Goal: Information Seeking & Learning: Learn about a topic

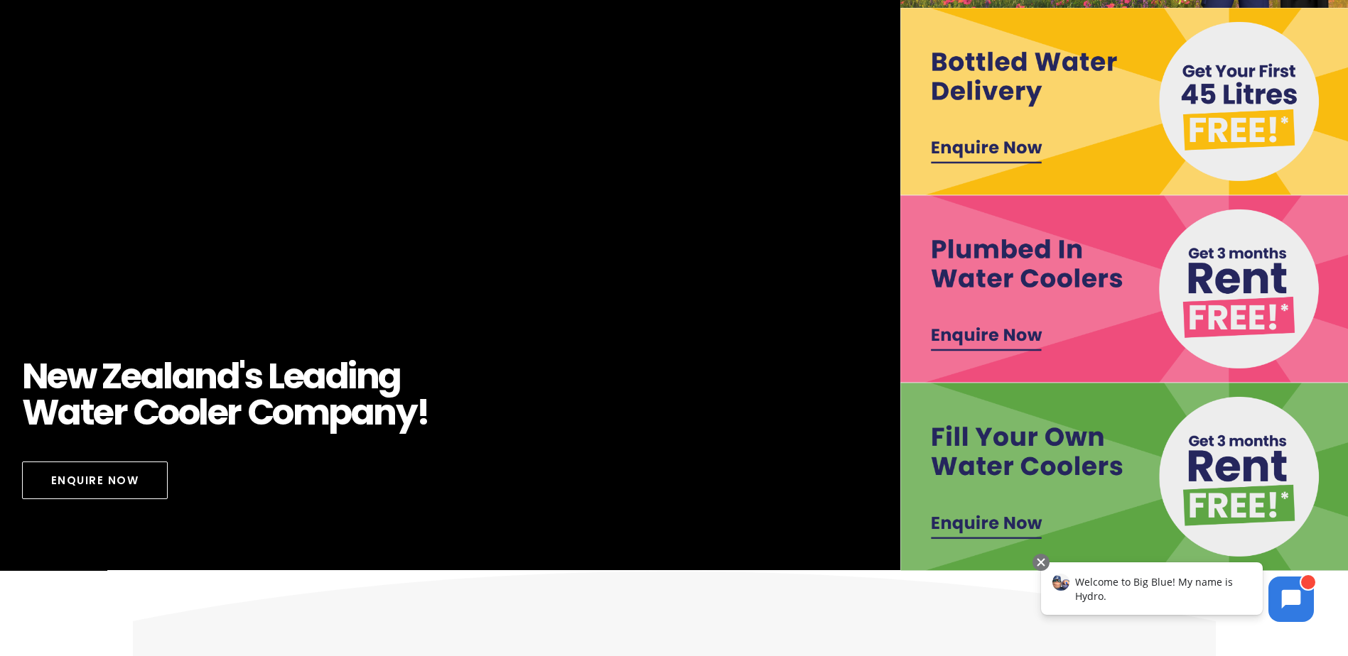
scroll to position [284, 0]
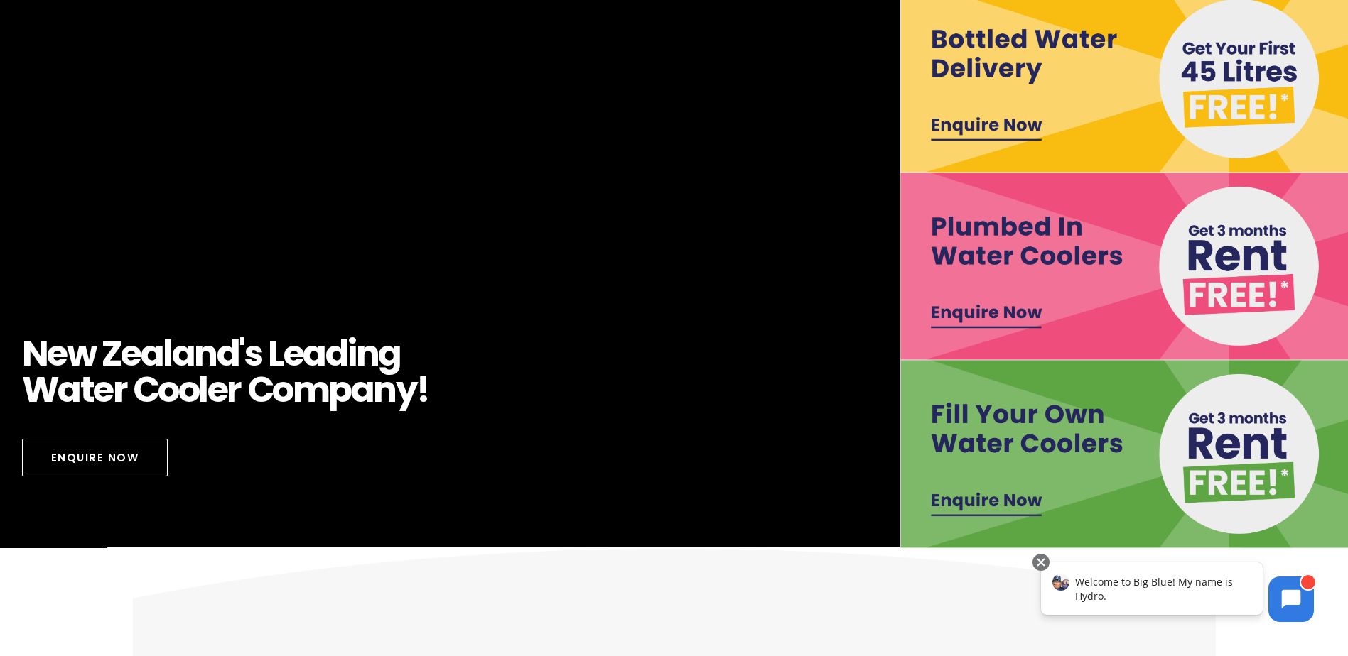
click at [1260, 445] on img at bounding box center [1126, 454] width 452 height 188
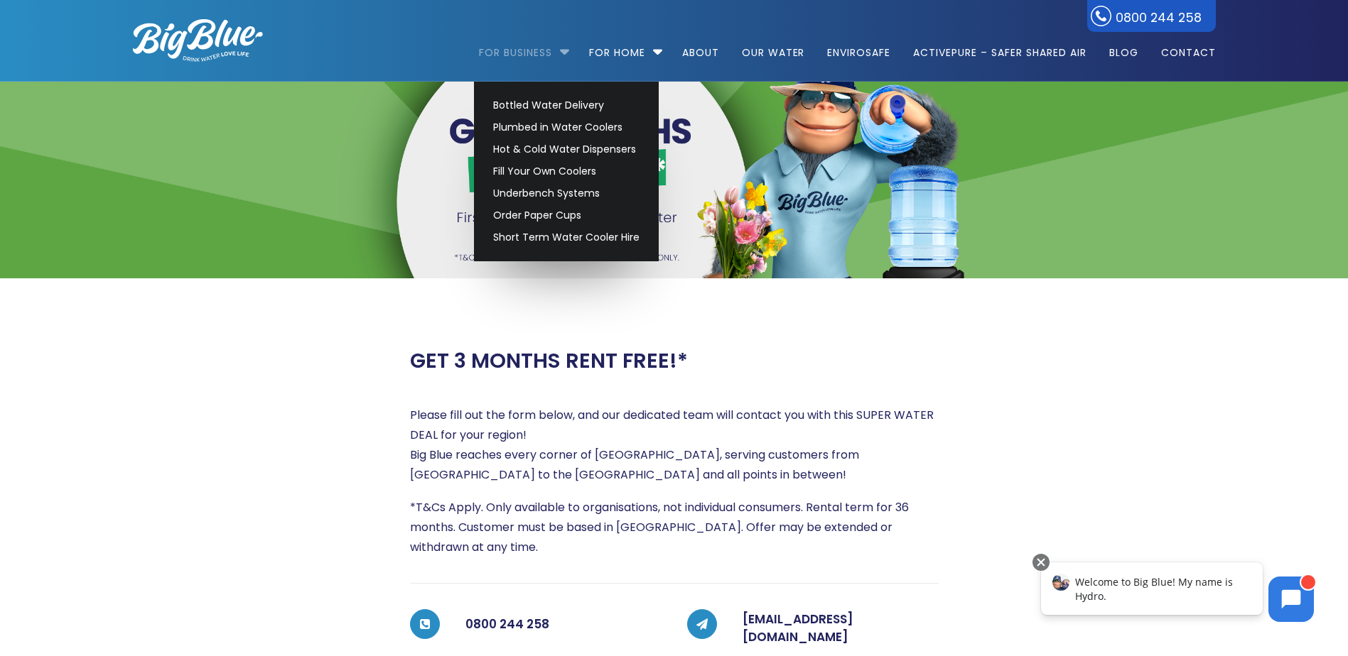
click at [548, 57] on link "For Business" at bounding box center [520, 46] width 83 height 92
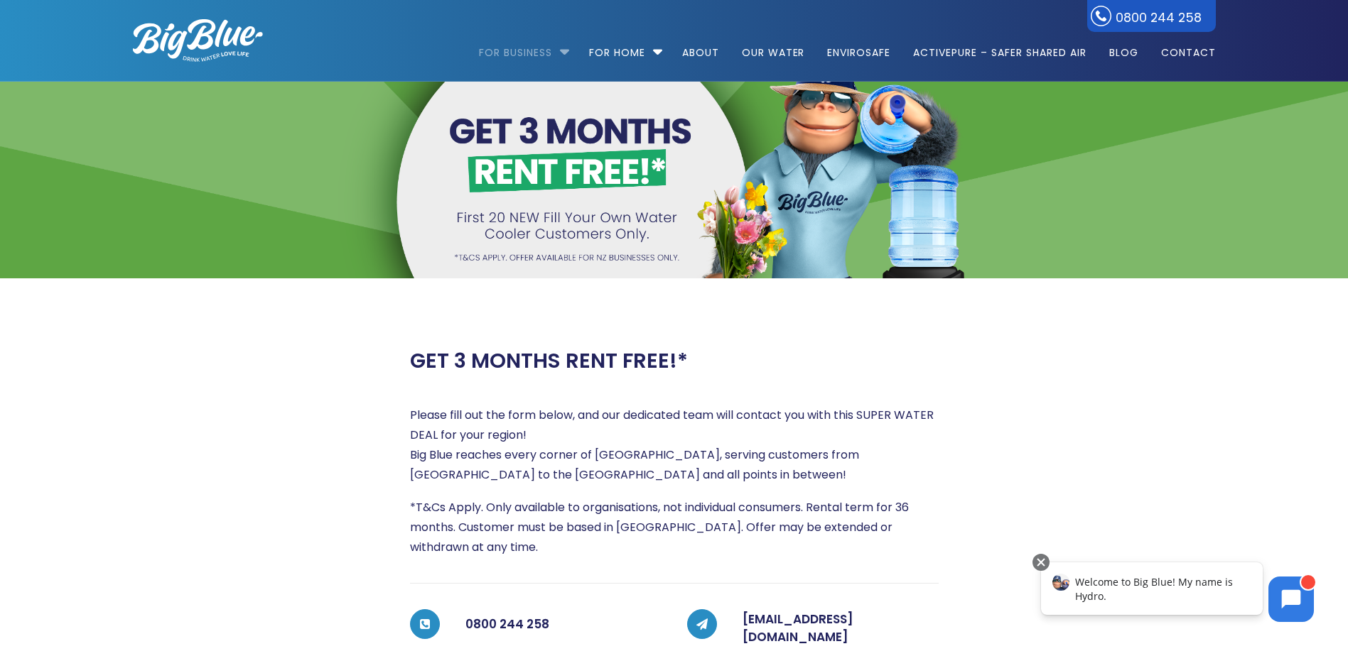
click at [554, 49] on link "For Business" at bounding box center [520, 46] width 83 height 92
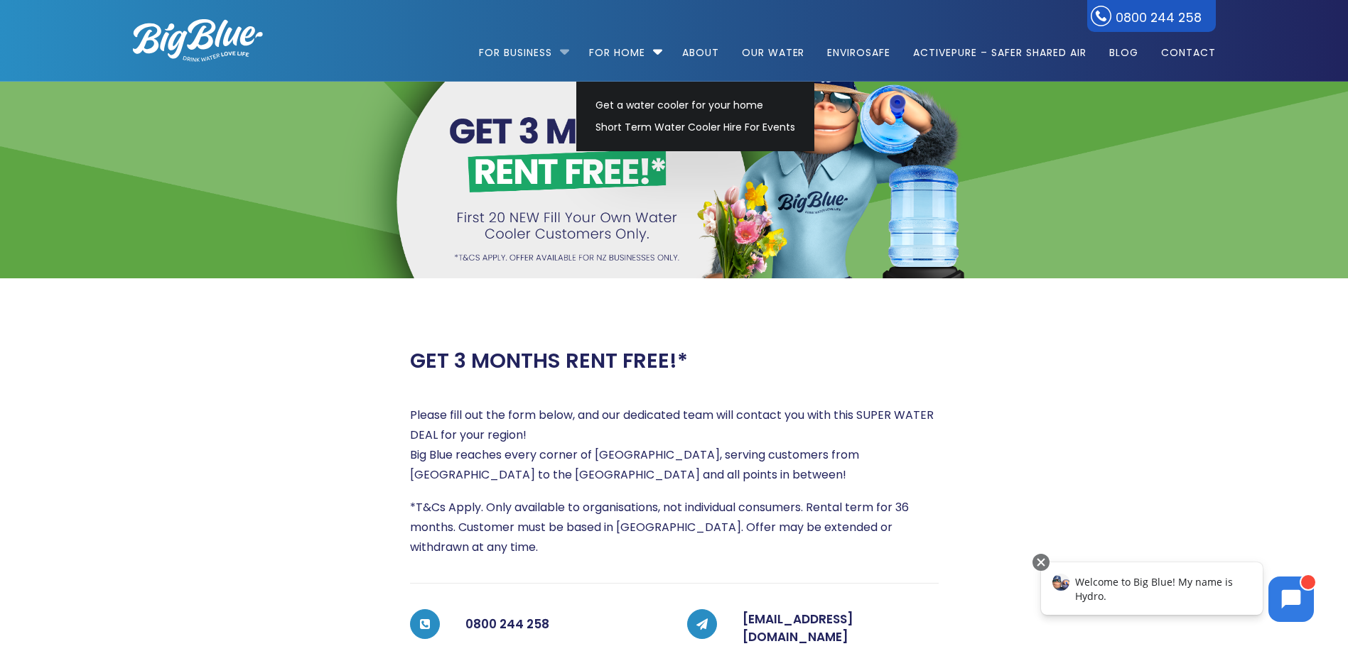
click at [563, 50] on li "For Business Bottled Water Delivery Plumbed in Water Coolers Hot & Cold Water D…" at bounding box center [527, 46] width 97 height 81
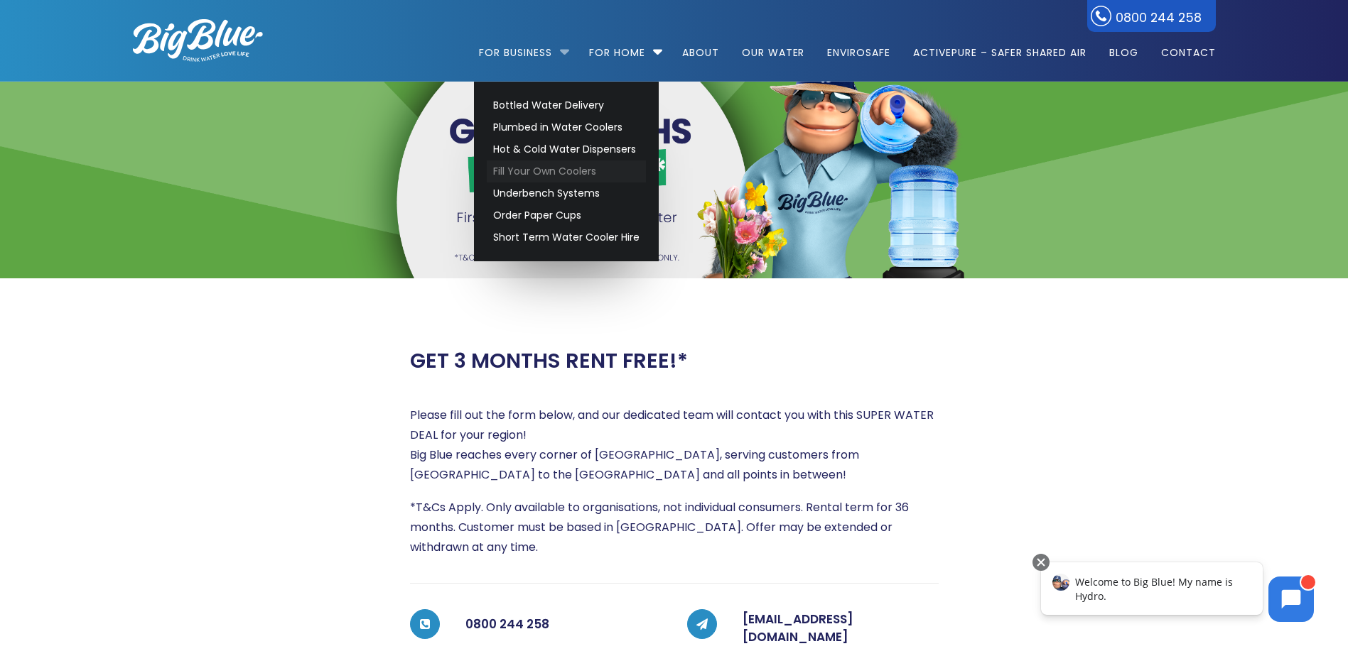
click at [496, 168] on link "Fill Your Own Coolers" at bounding box center [566, 172] width 159 height 22
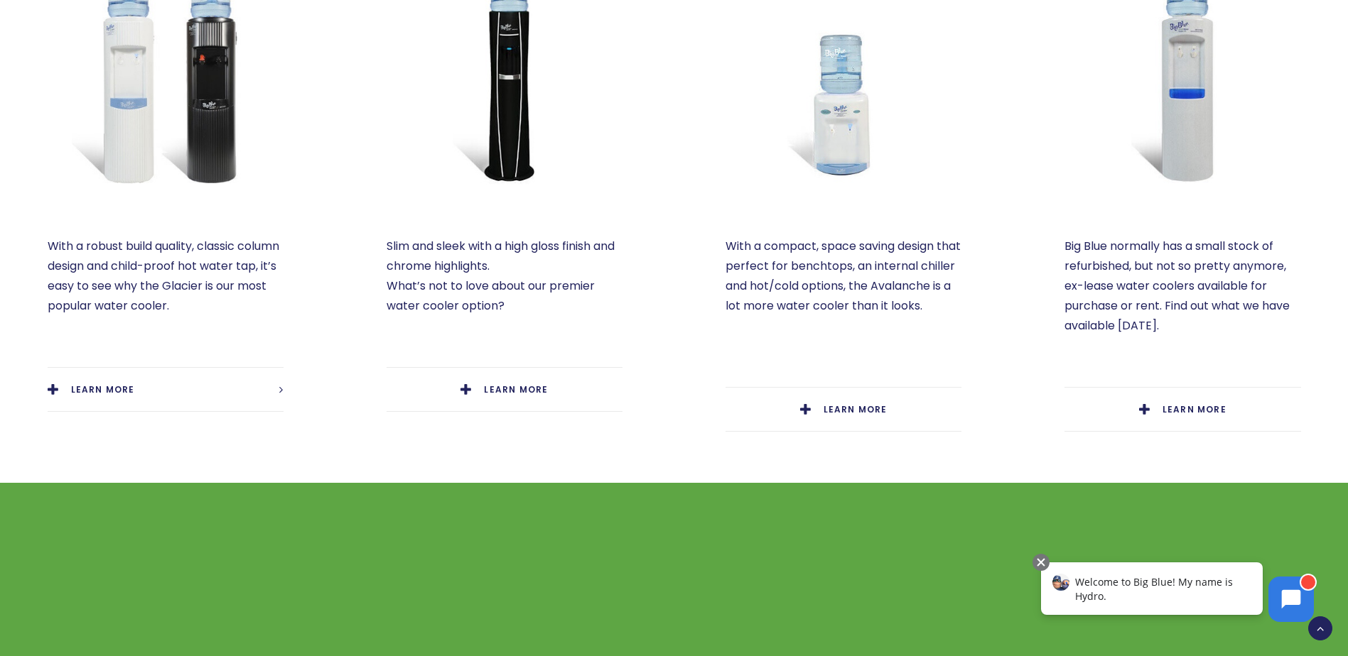
scroll to position [781, 0]
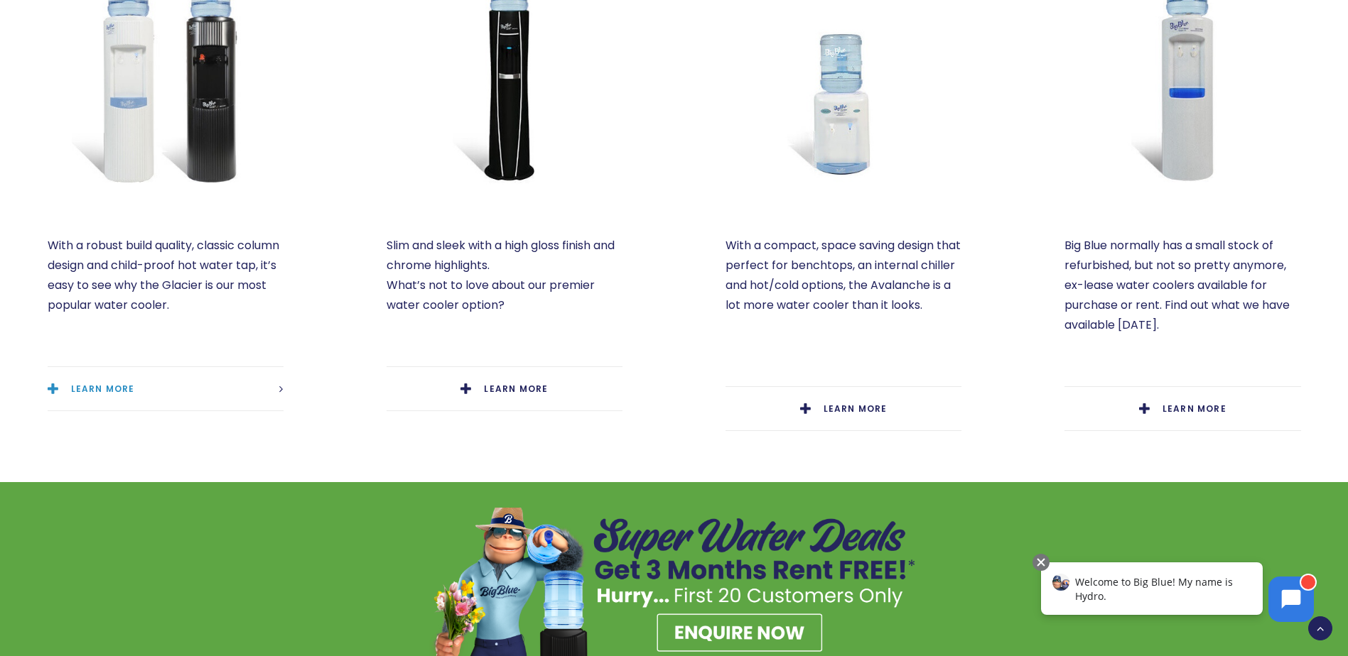
click at [98, 389] on span "LEARN MORE" at bounding box center [103, 389] width 64 height 12
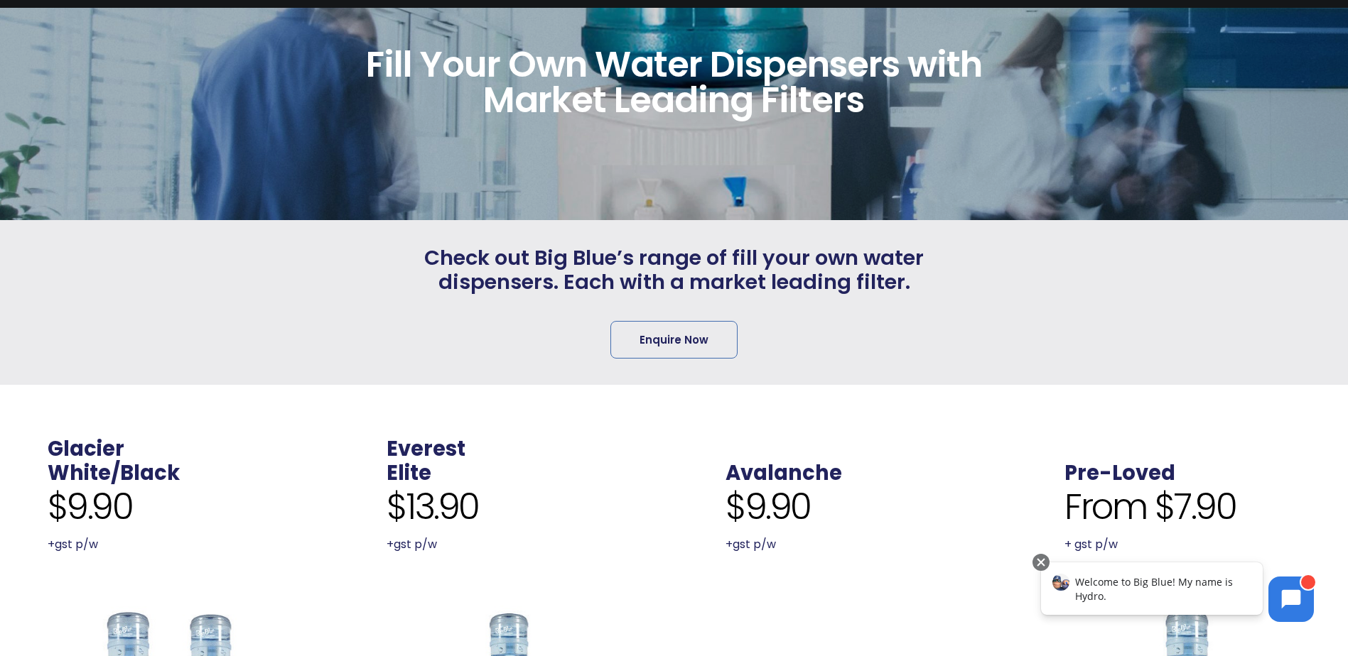
scroll to position [0, 0]
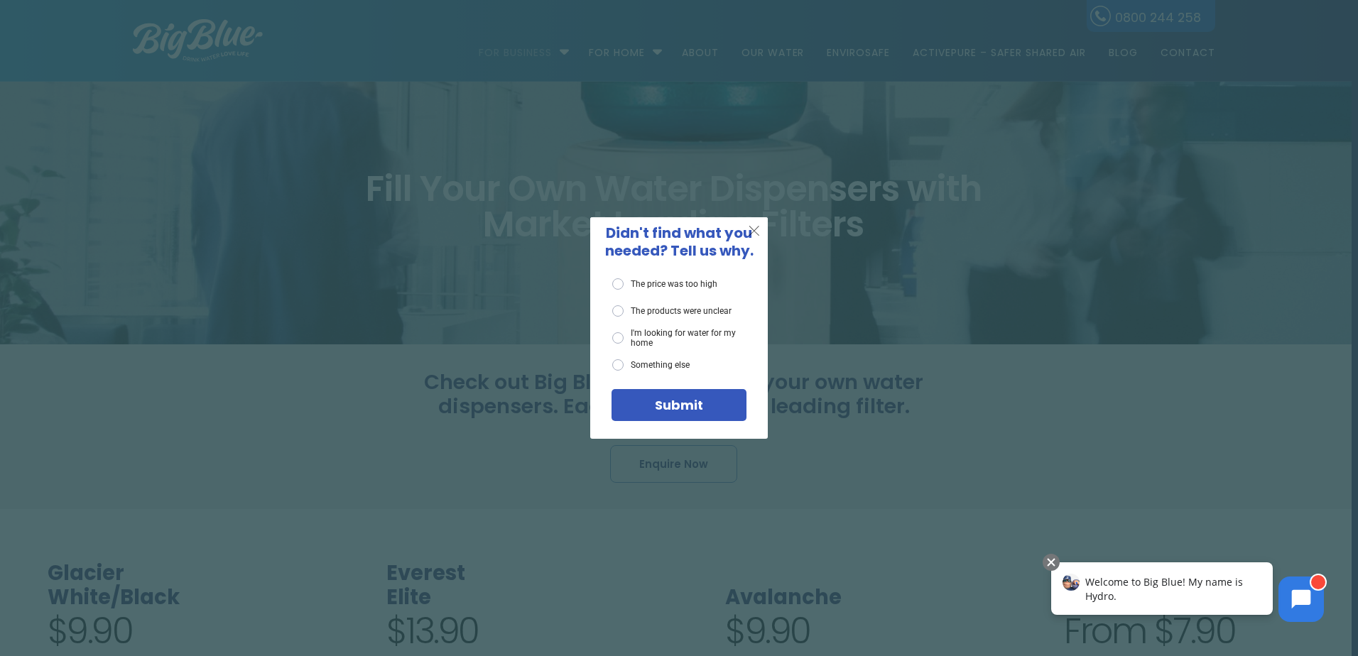
click at [757, 228] on span "X" at bounding box center [754, 231] width 13 height 18
